Goal: Task Accomplishment & Management: Manage account settings

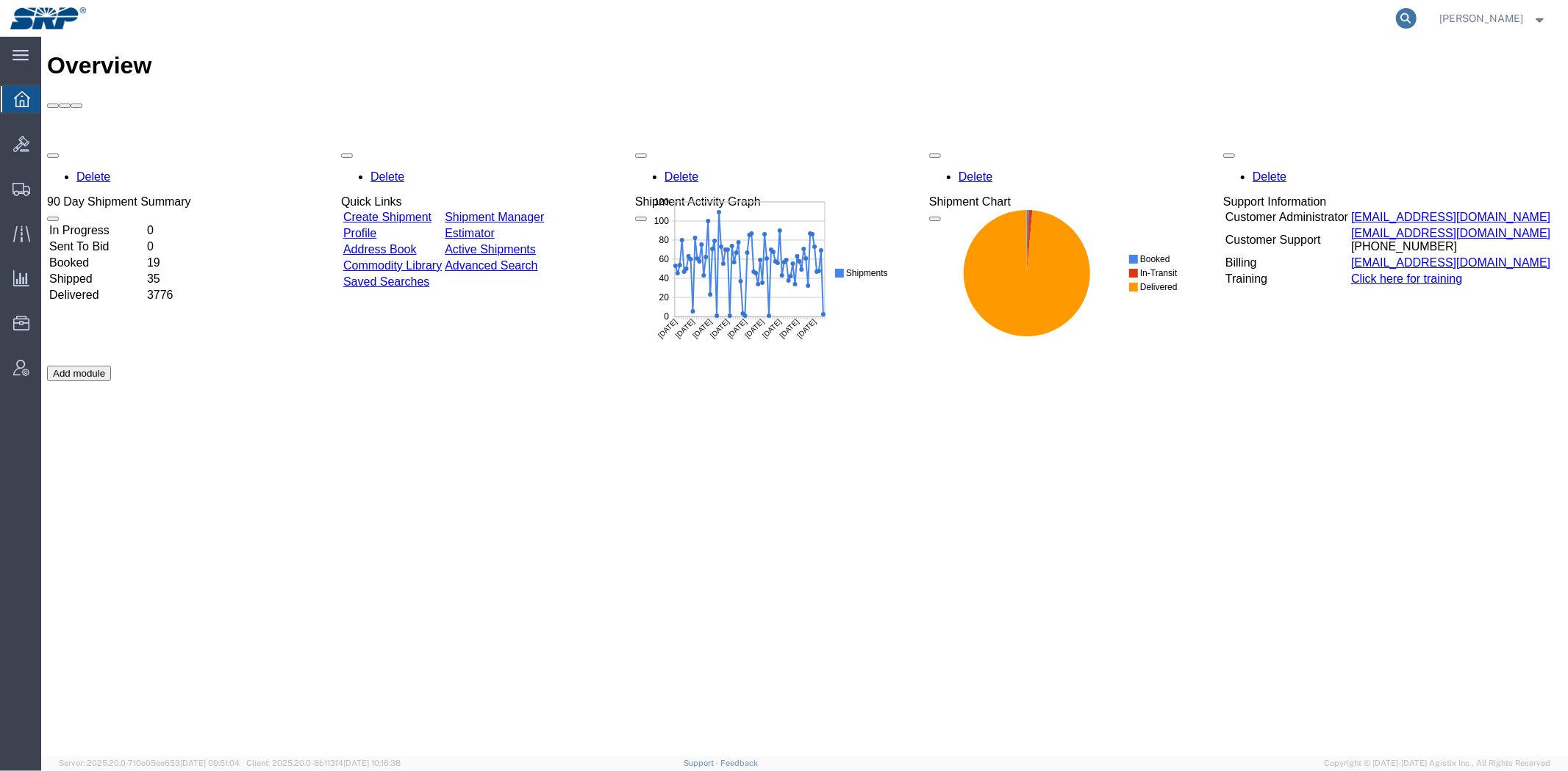
click at [1401, 18] on icon at bounding box center [1406, 18] width 21 height 21
click at [1262, 16] on input "search" at bounding box center [1173, 18] width 447 height 35
paste input "56971995"
type input "56971995"
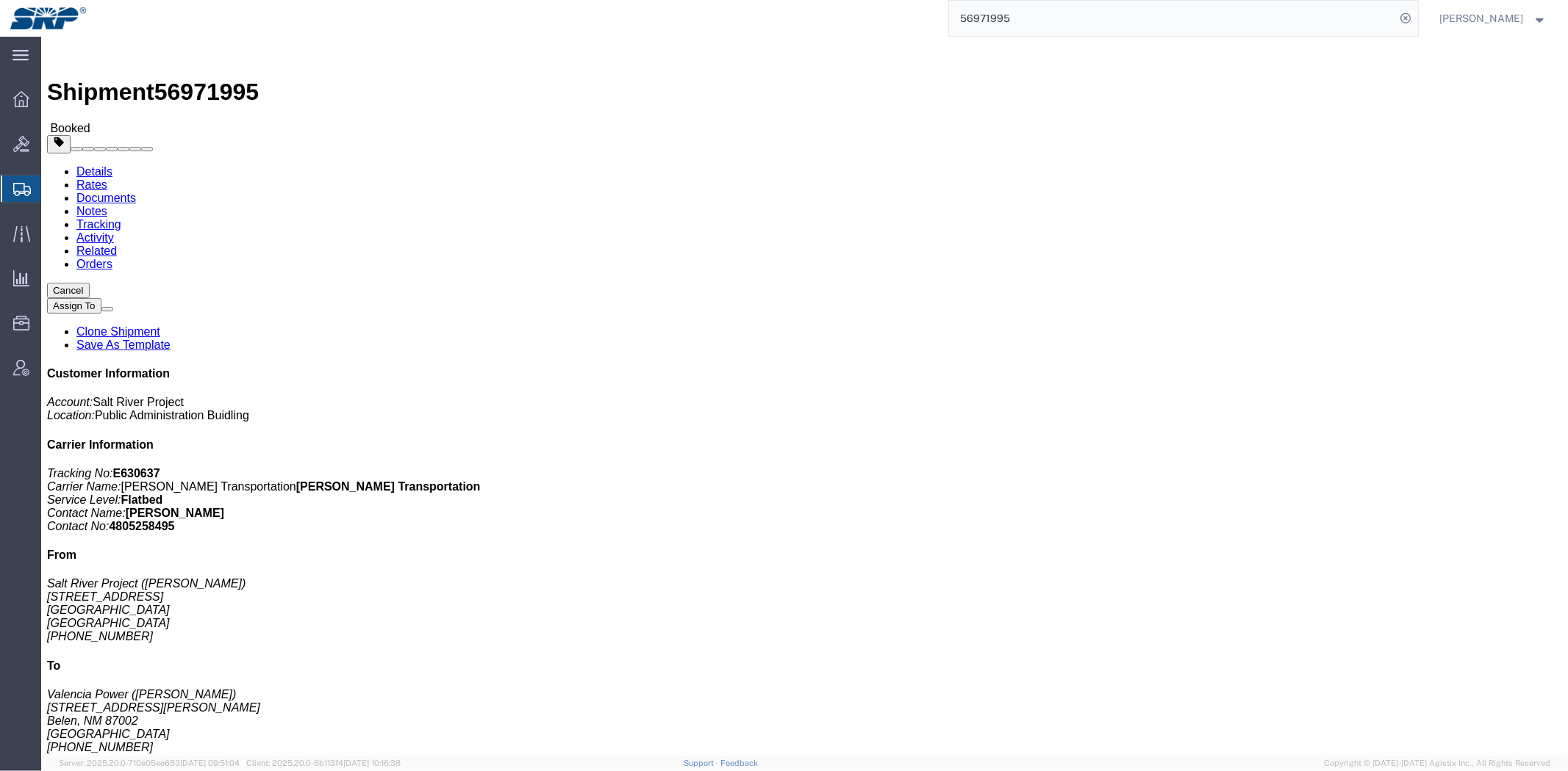
click link "Documents"
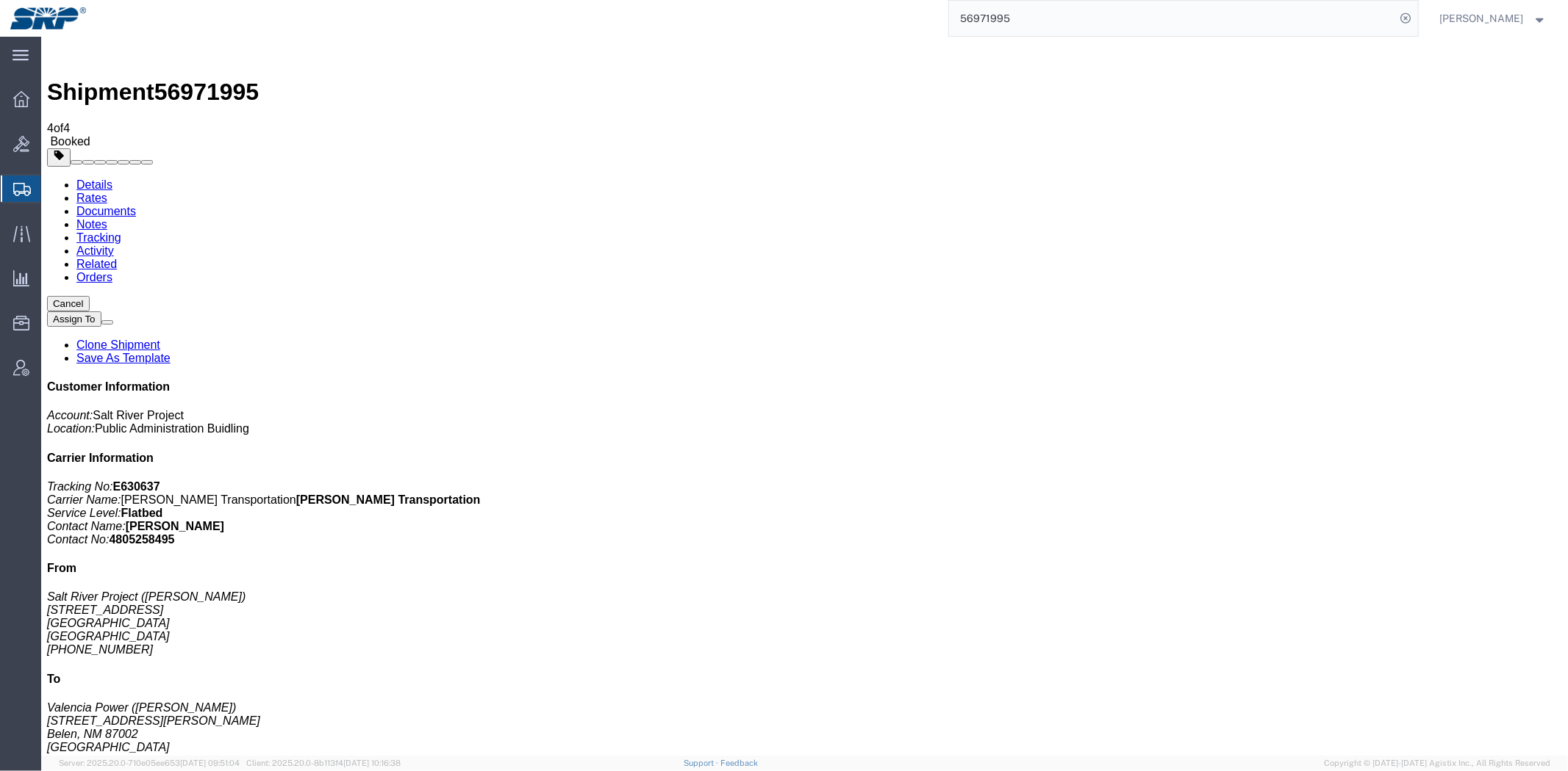
click at [88, 178] on link "Details" at bounding box center [93, 183] width 36 height 13
click button "button"
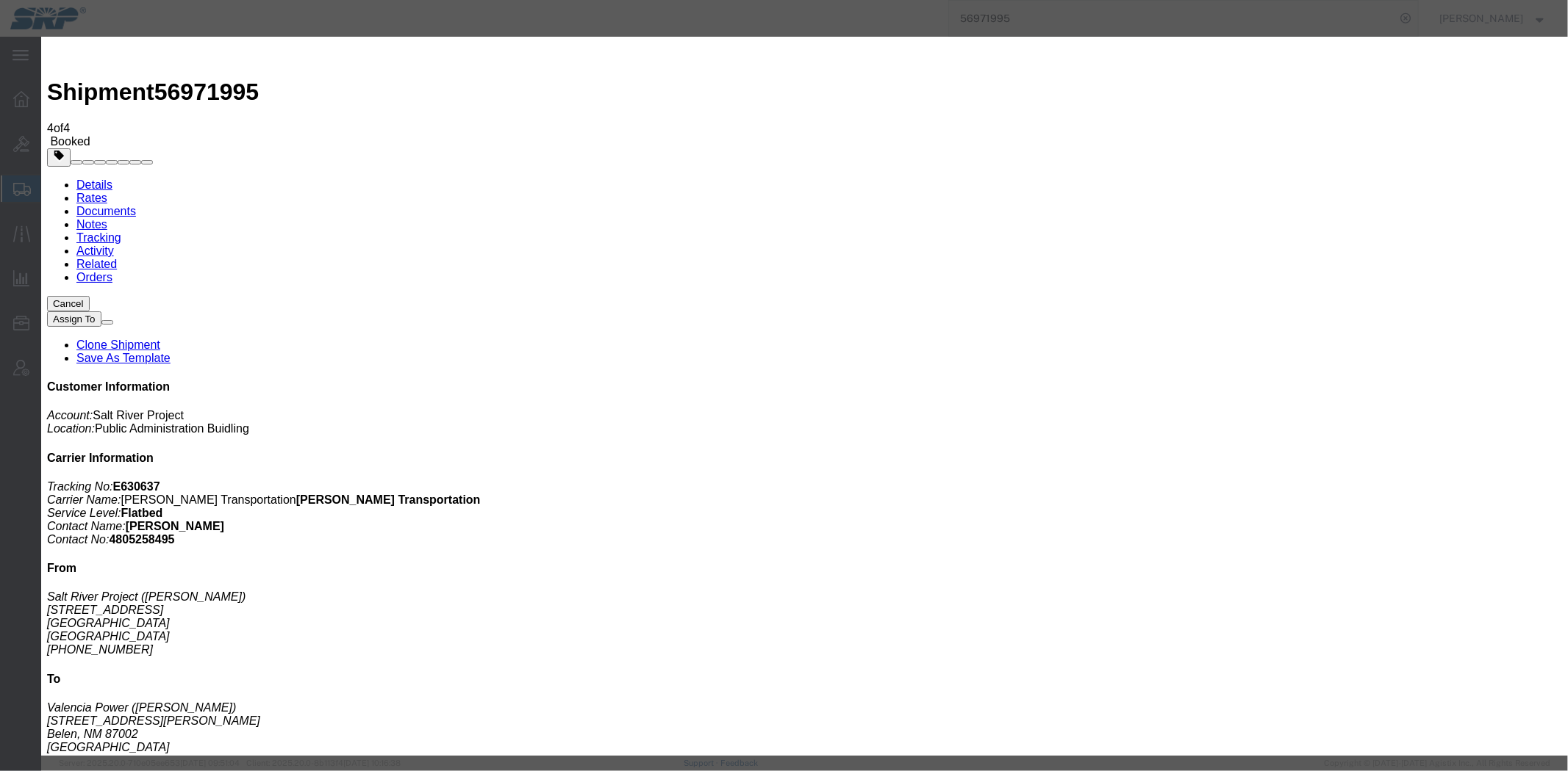
click div "[DATE] 7:00 AM"
click button "Apply"
click input "Notify carrier of changes"
checkbox input "false"
click div "[DATE] 3:00 PM"
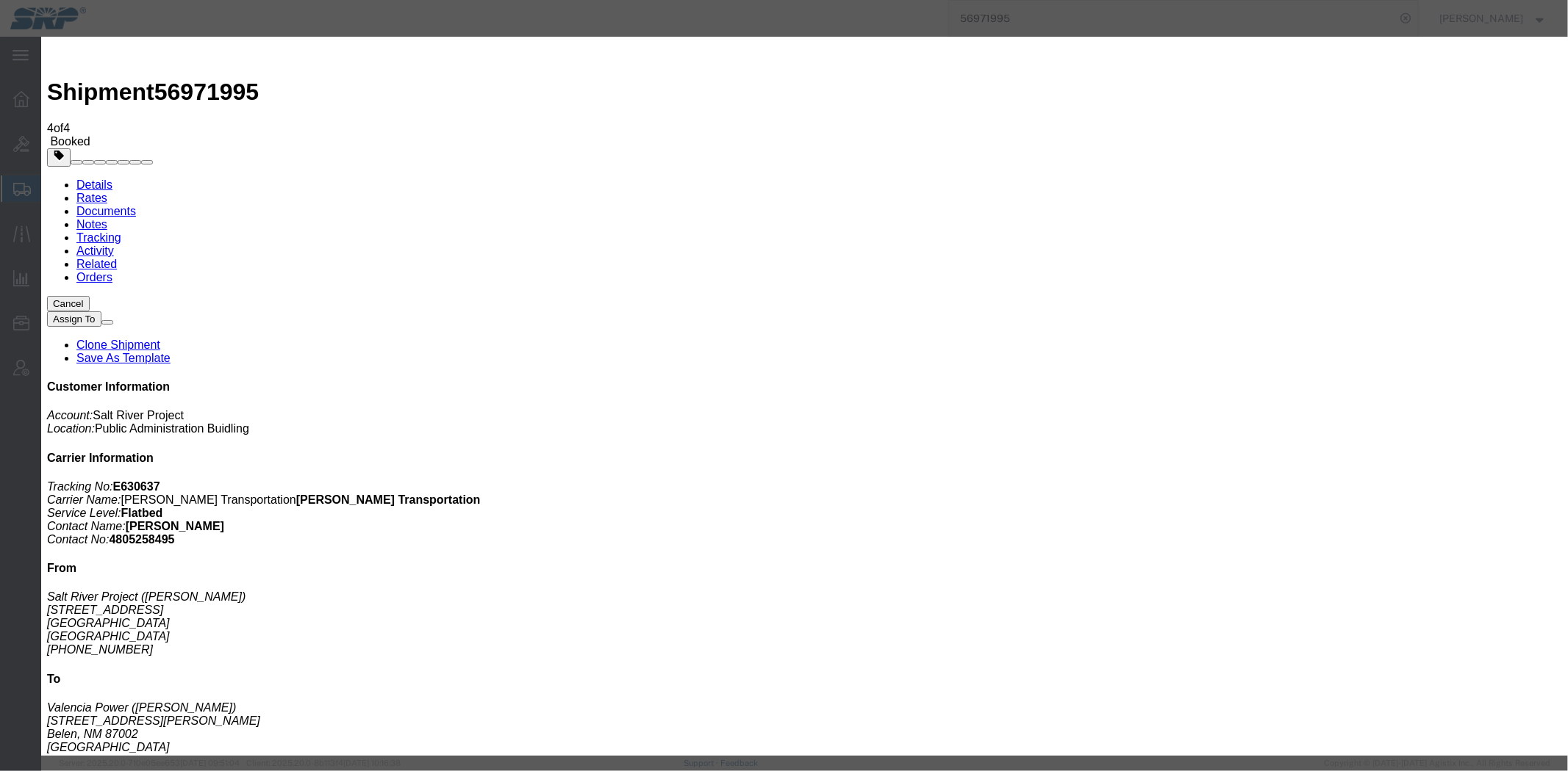
click button "Apply"
click div "[DATE] 7:00 AM"
click div "Notify carrier of changes Cancel Save"
click button "Save"
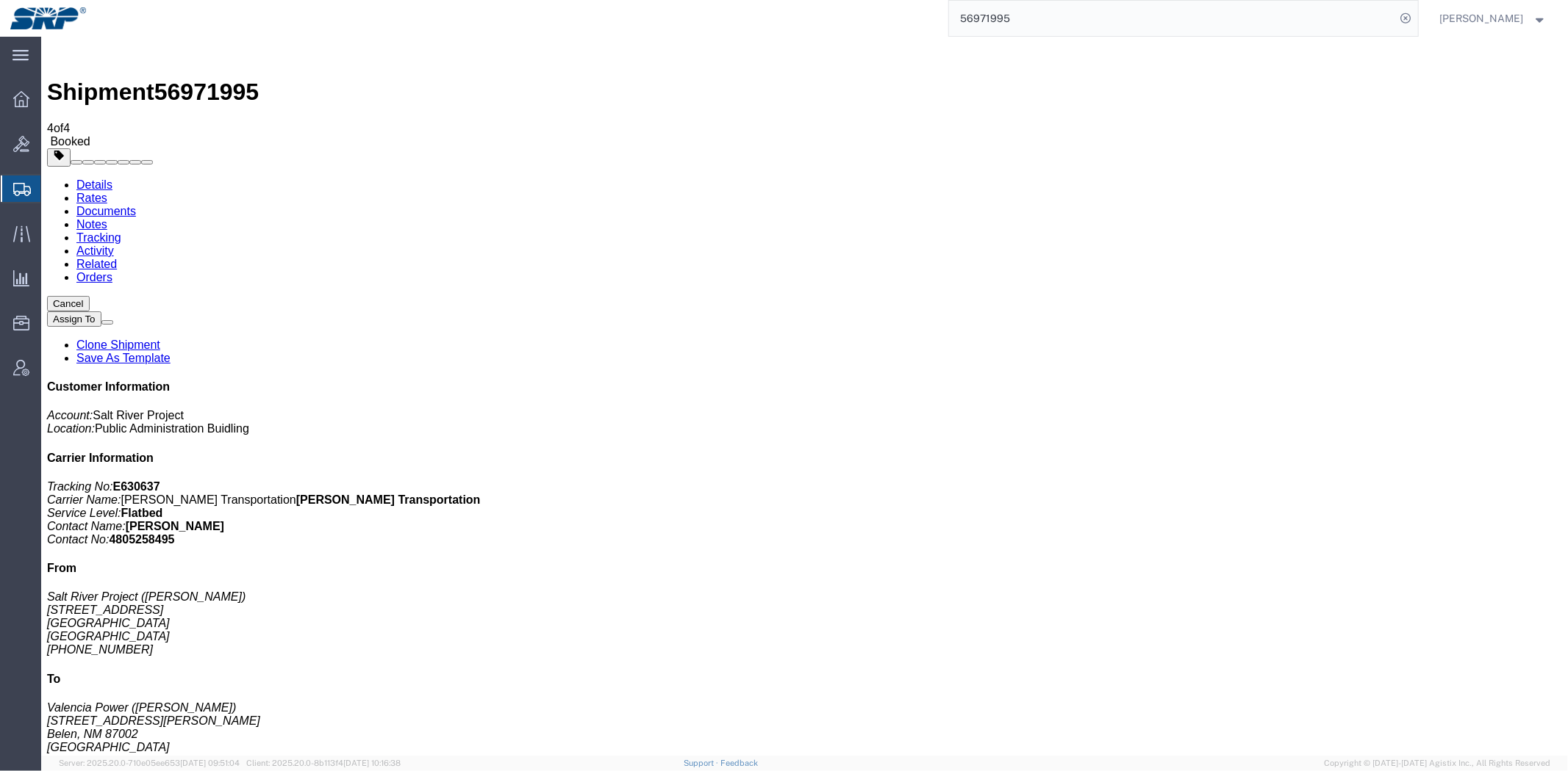
click button "Close"
click link "Documents"
drag, startPoint x: 136, startPoint y: 231, endPoint x: 1163, endPoint y: 40, distance: 1044.6
click at [1351, 24] on input "56971995" at bounding box center [1173, 18] width 447 height 35
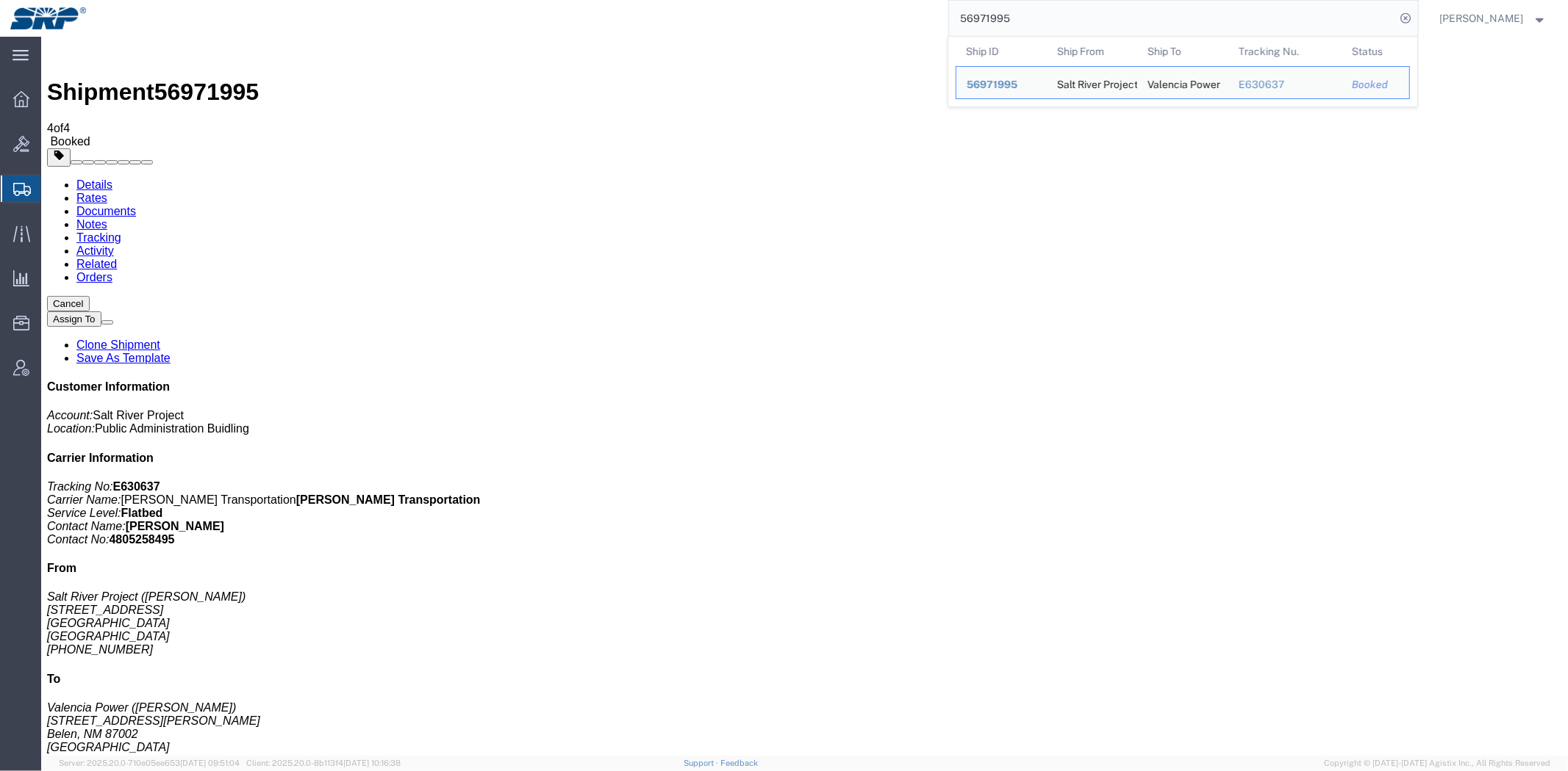
click at [1353, 24] on input "56971995" at bounding box center [1173, 18] width 447 height 35
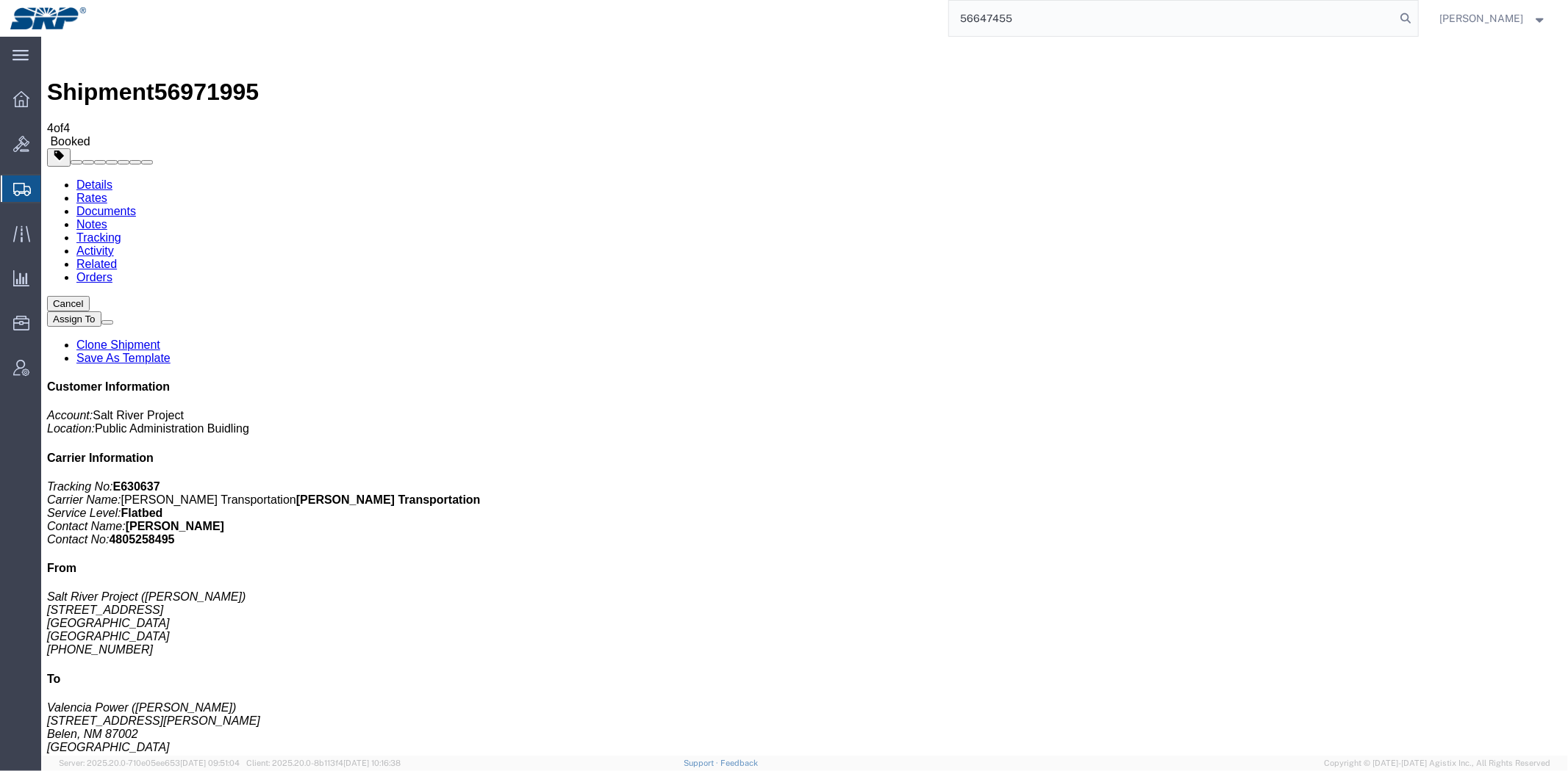
type input "56647455"
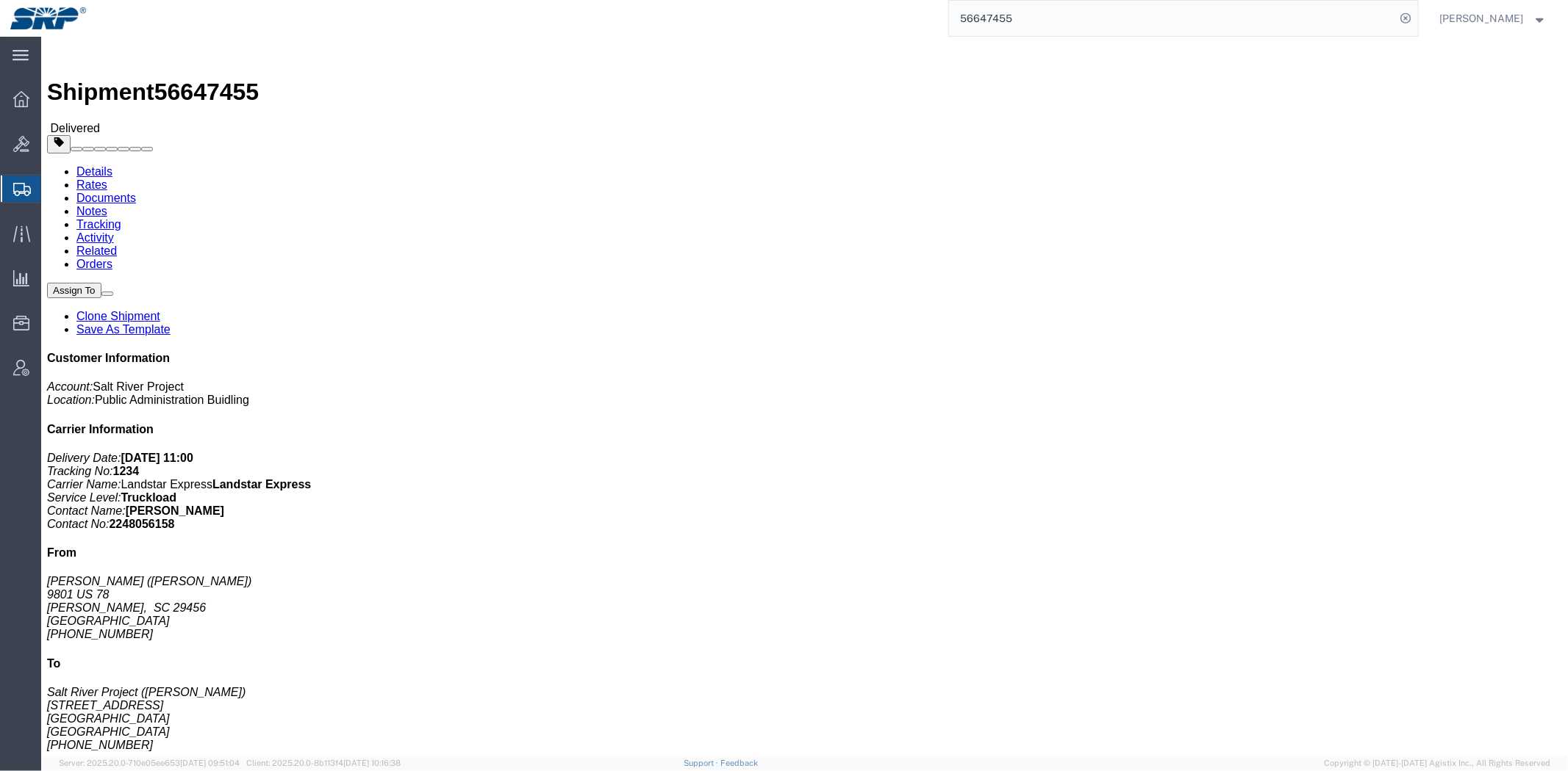
click link "Notes"
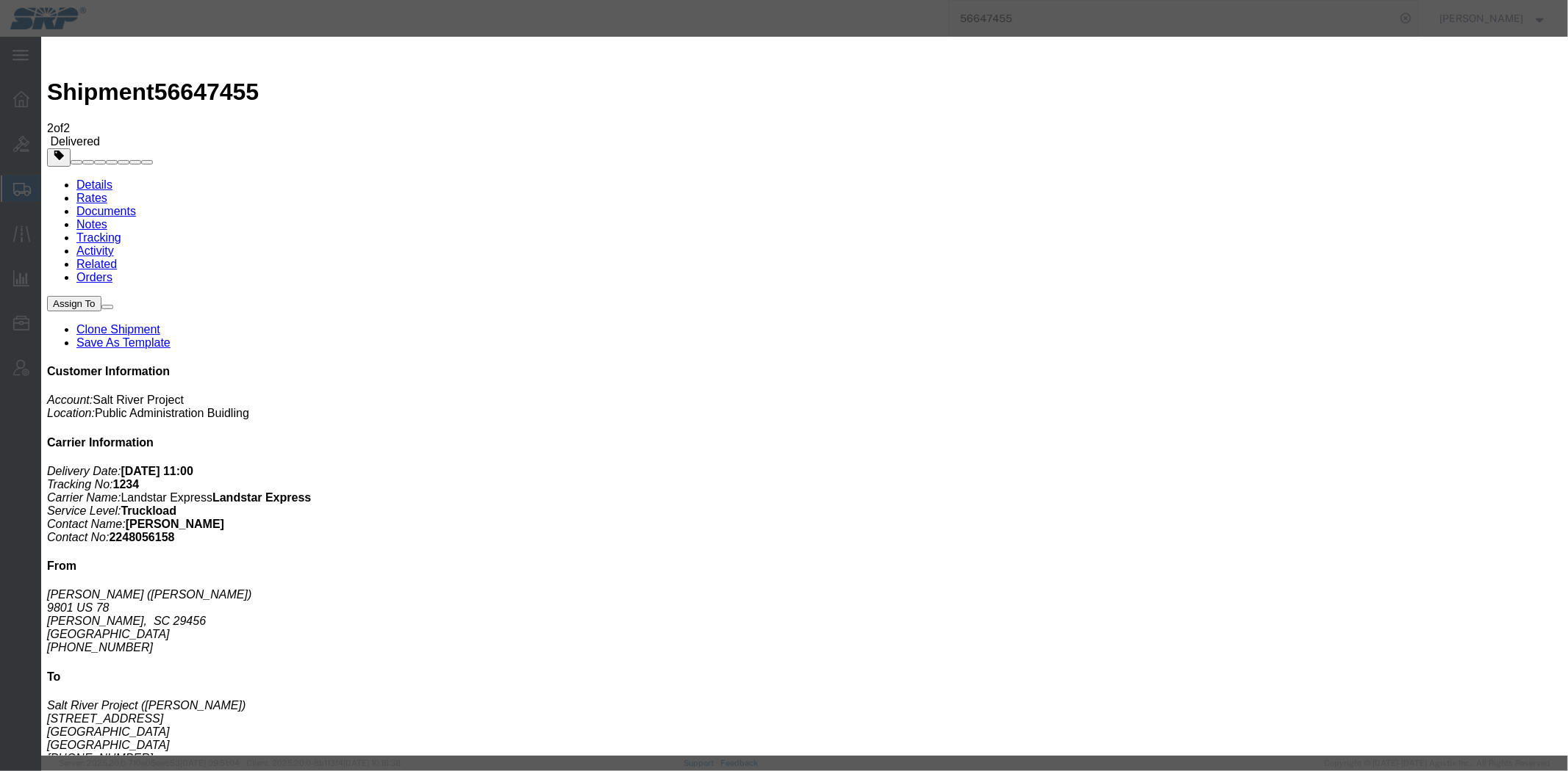
select select "INVOICE_NOTES"
select select "PRIVATE_TO_ACCOUNT"
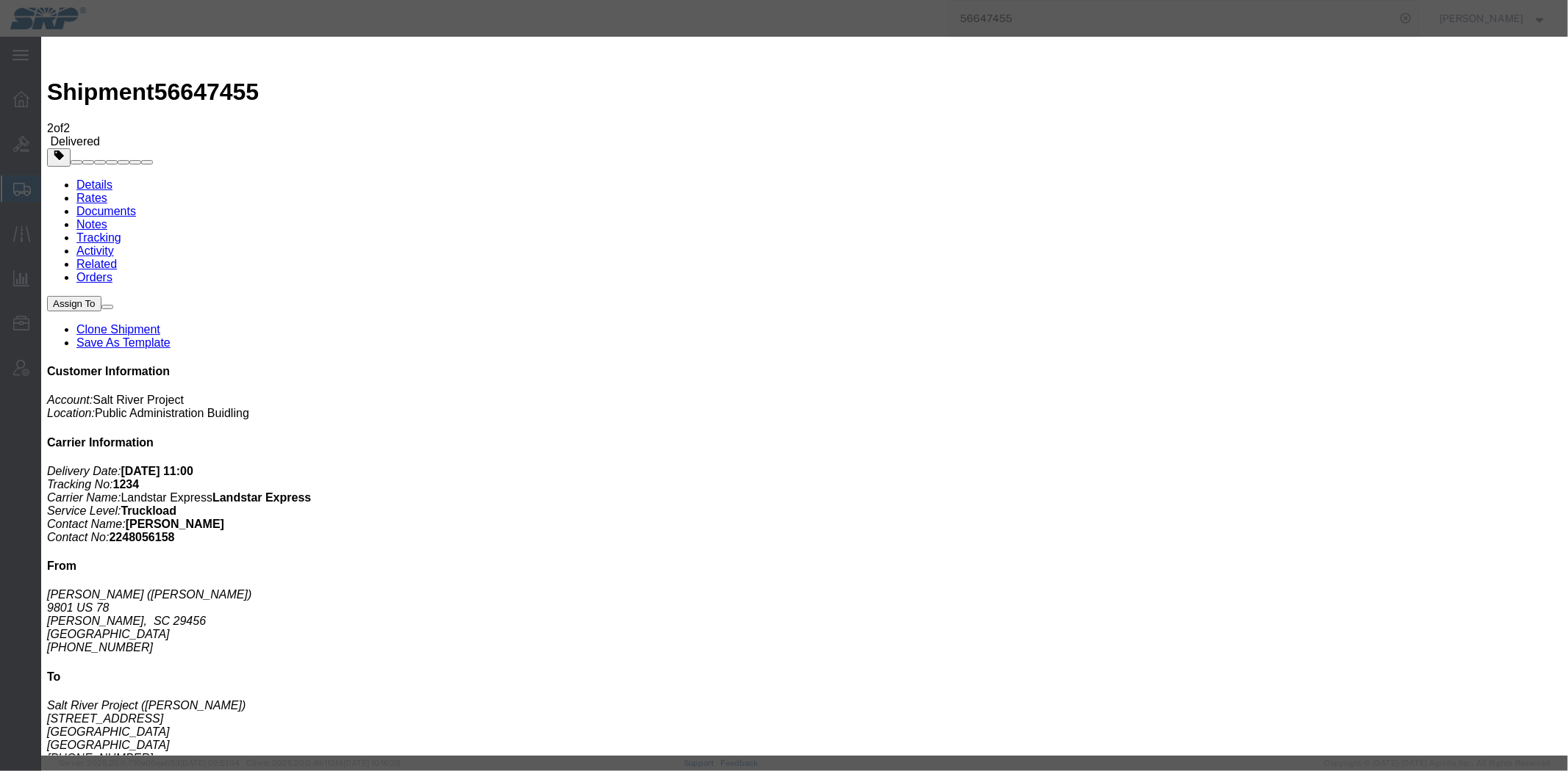
paste textarea "1407585"
type textarea "Split in 2 invoices 1407585 - $52500"
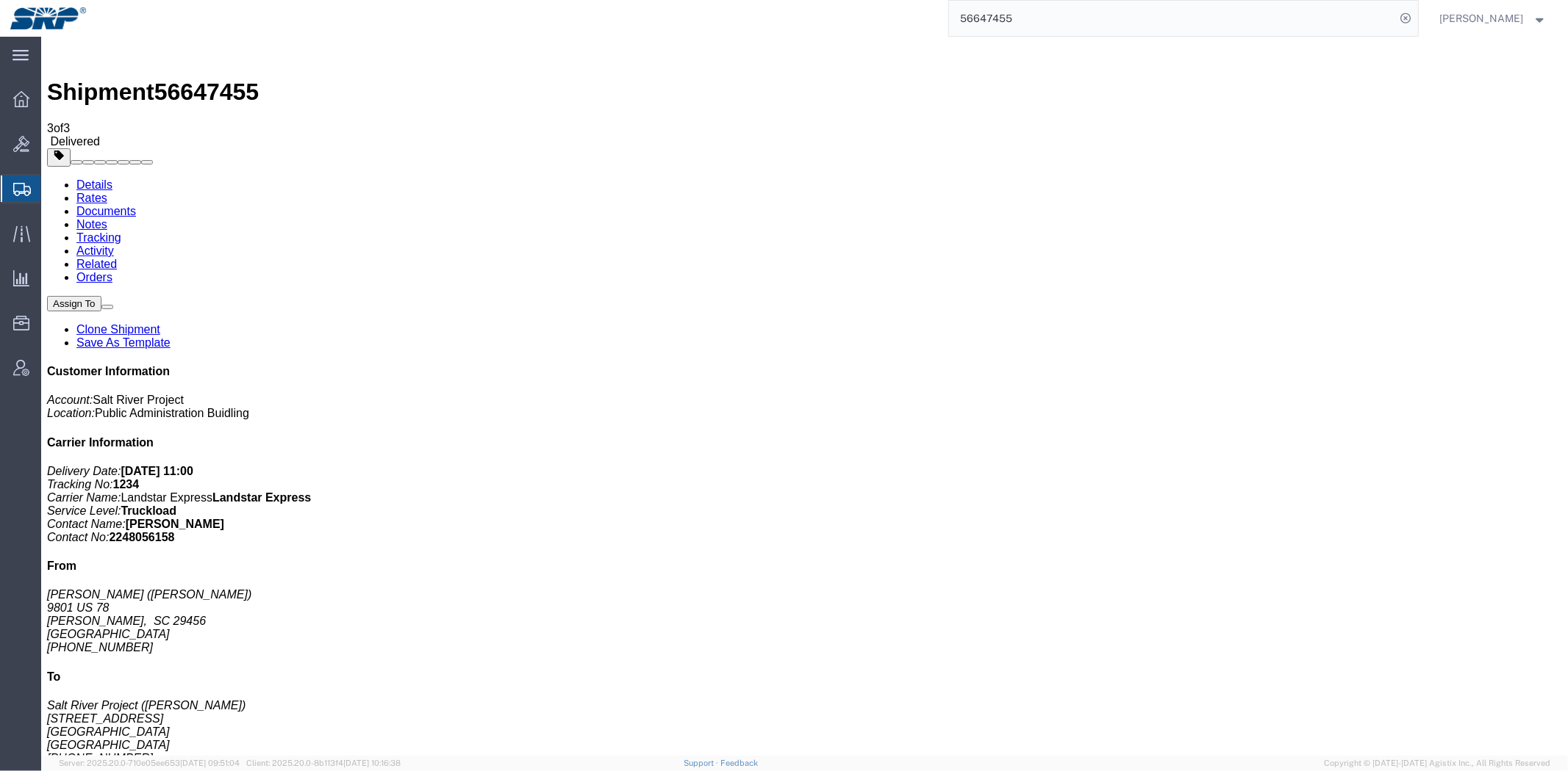
click at [81, 178] on link "Details" at bounding box center [93, 183] width 36 height 13
click b "P4806268-040"
drag, startPoint x: 1063, startPoint y: 156, endPoint x: 997, endPoint y: 156, distance: 66.0
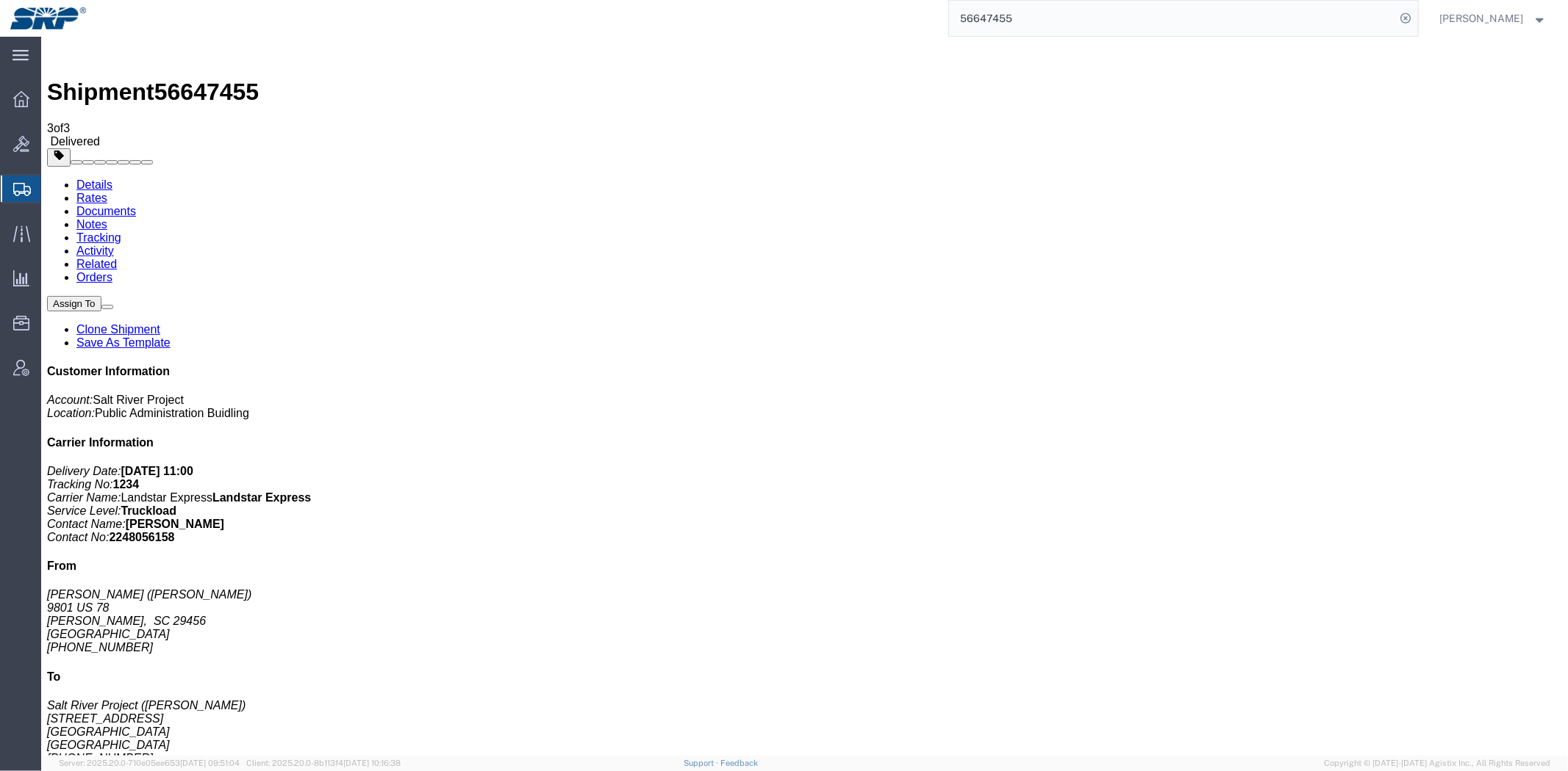
click b "P4806268-040"
copy b "P4806268-040"
click link "Notes"
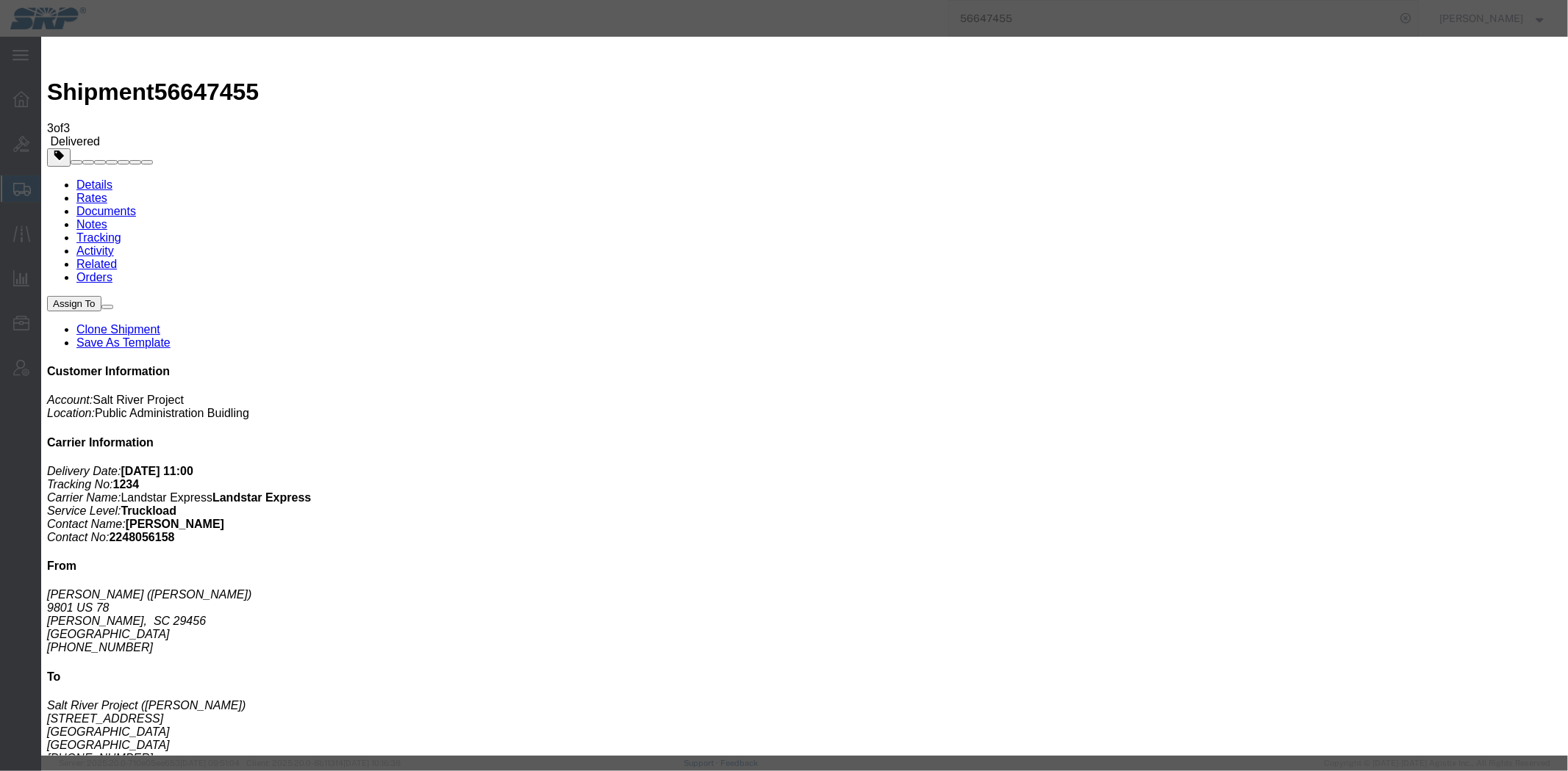
select select "INVOICE_NOTES"
select select "PRIVATE_TO_ACCOUNT"
drag, startPoint x: 703, startPoint y: 240, endPoint x: 713, endPoint y: 242, distance: 10.2
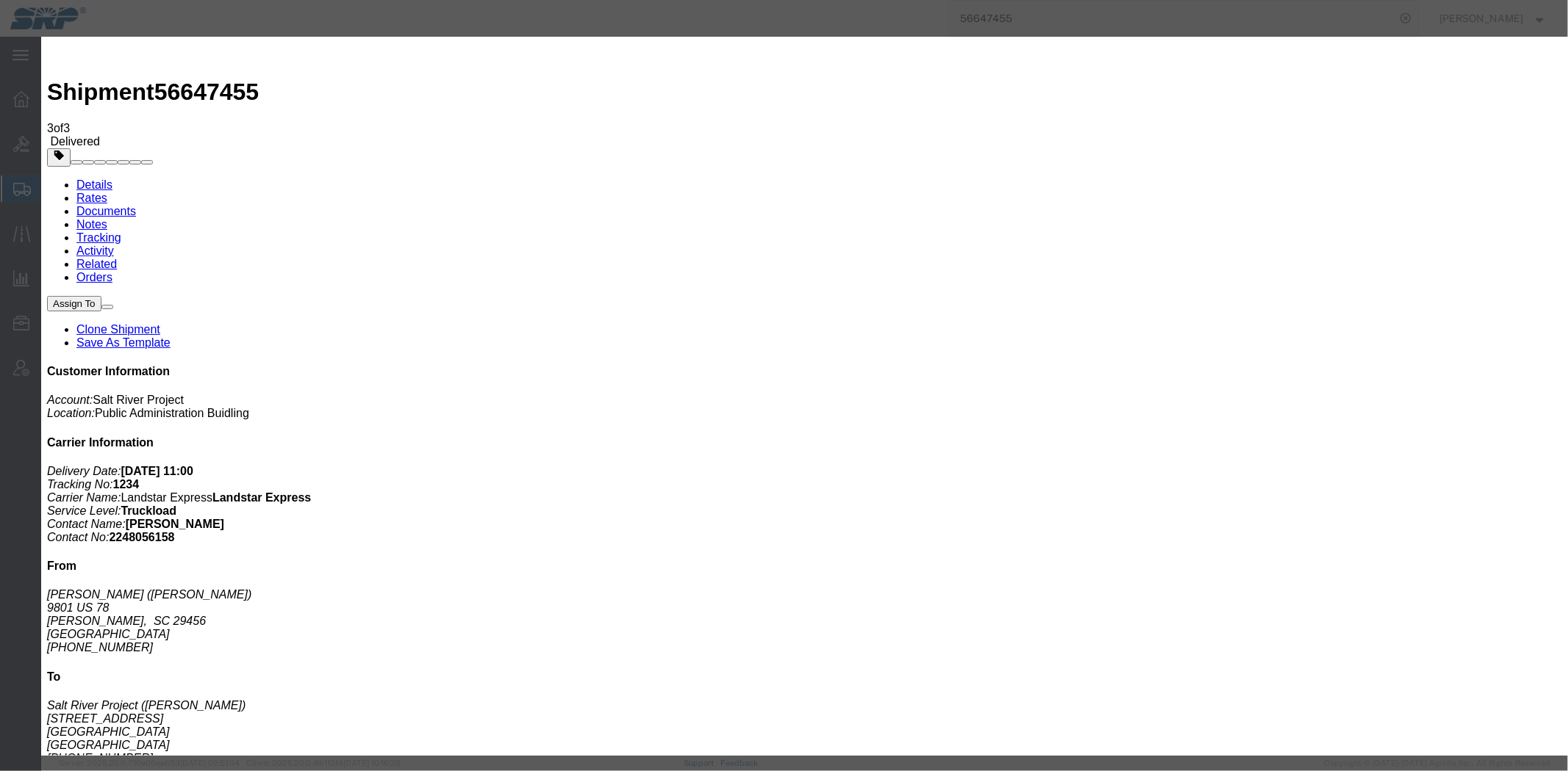
paste textarea "2128885"
type textarea "Split in 2 invoices 1407585 - $52,500 2128885 - $52,500"
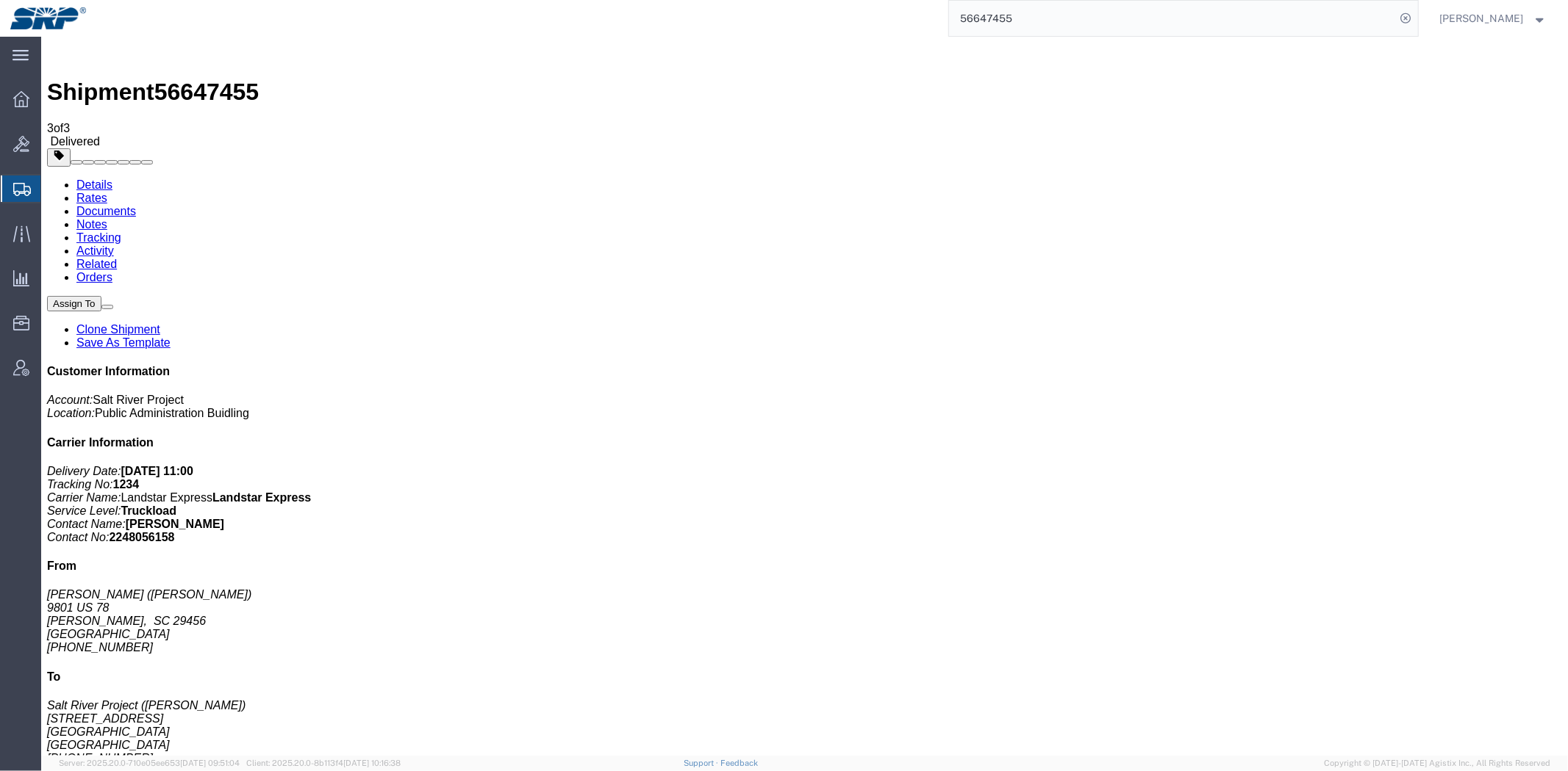
click at [93, 178] on link "Details" at bounding box center [93, 183] width 36 height 13
drag, startPoint x: 996, startPoint y: 159, endPoint x: 1066, endPoint y: 159, distance: 70.0
click p "Work Order: P4806268-040"
copy b "P4806268-040"
drag, startPoint x: 44, startPoint y: 204, endPoint x: 74, endPoint y: 203, distance: 30.0
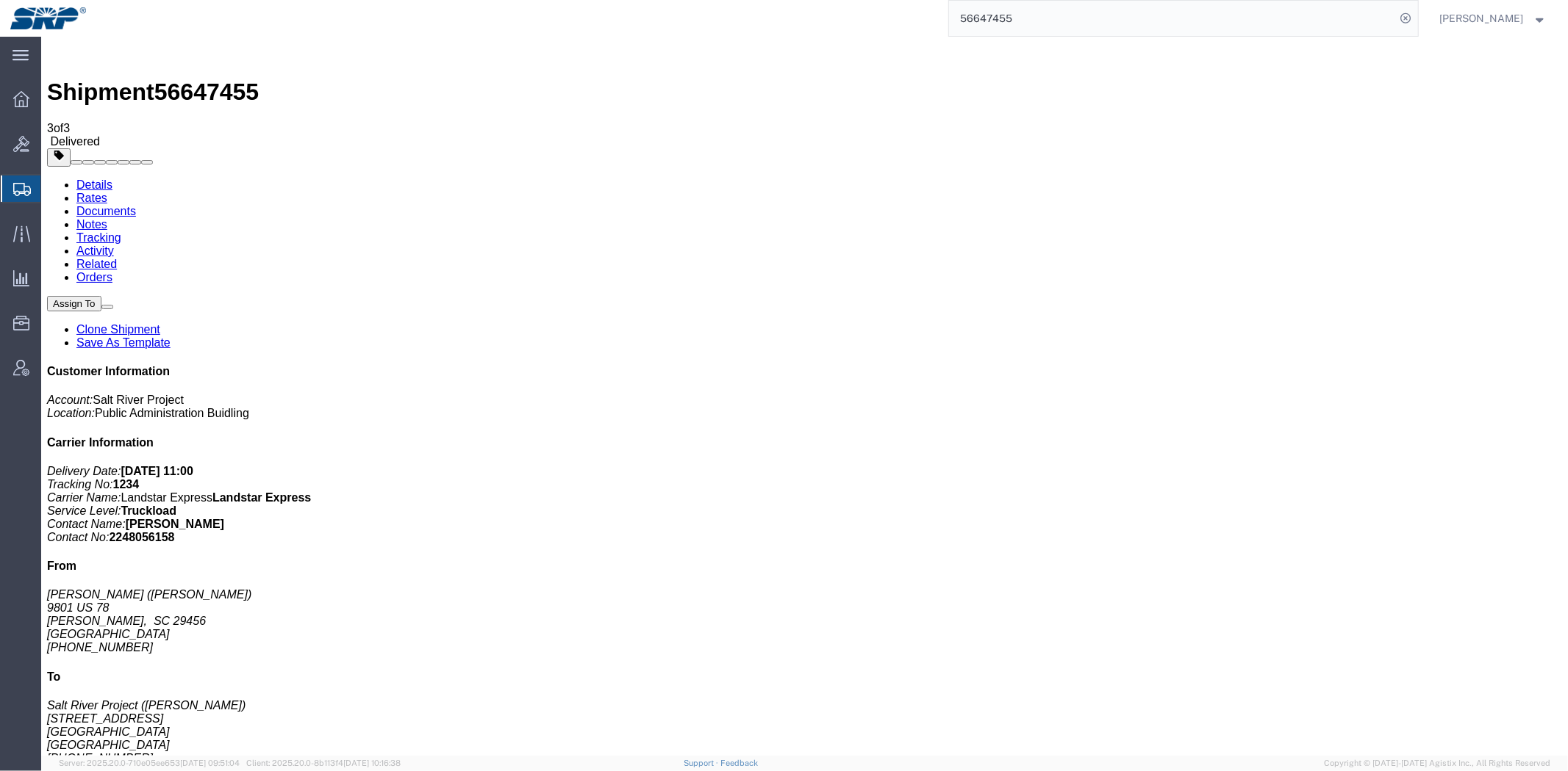
click at [0, 0] on link "Shipment Manager" at bounding box center [0, 0] width 0 height 0
